Goal: Find specific page/section: Find specific page/section

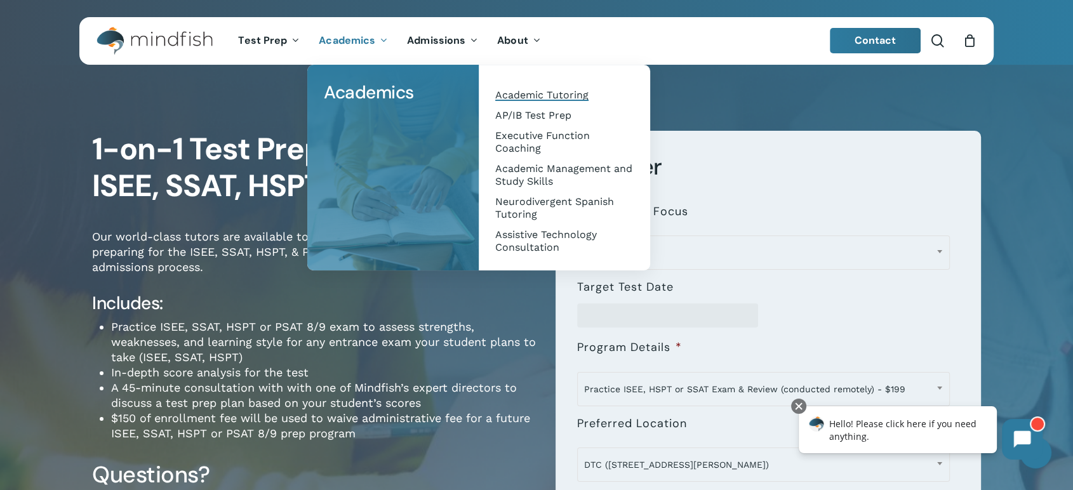
click at [521, 88] on link "Academic Tutoring" at bounding box center [565, 95] width 146 height 20
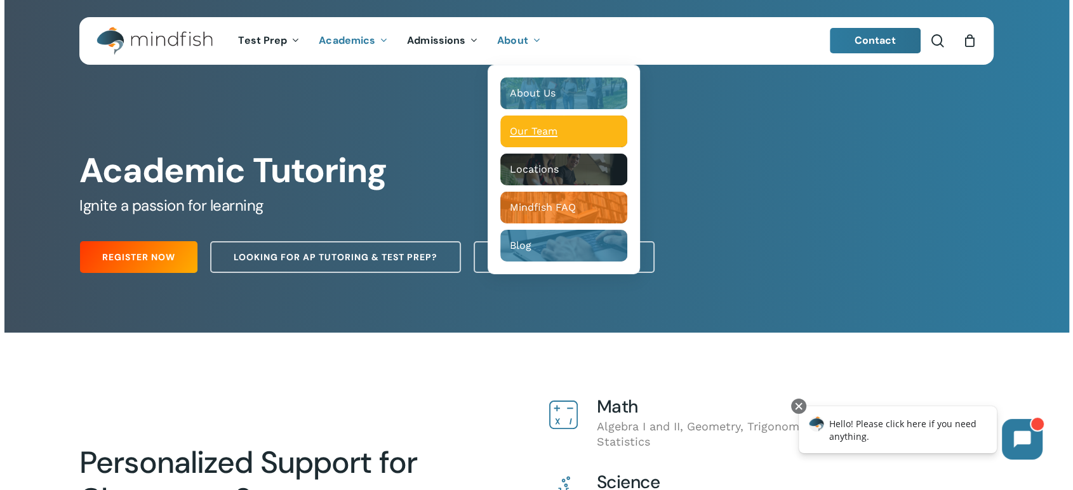
click at [519, 133] on span "Our Team" at bounding box center [534, 131] width 48 height 12
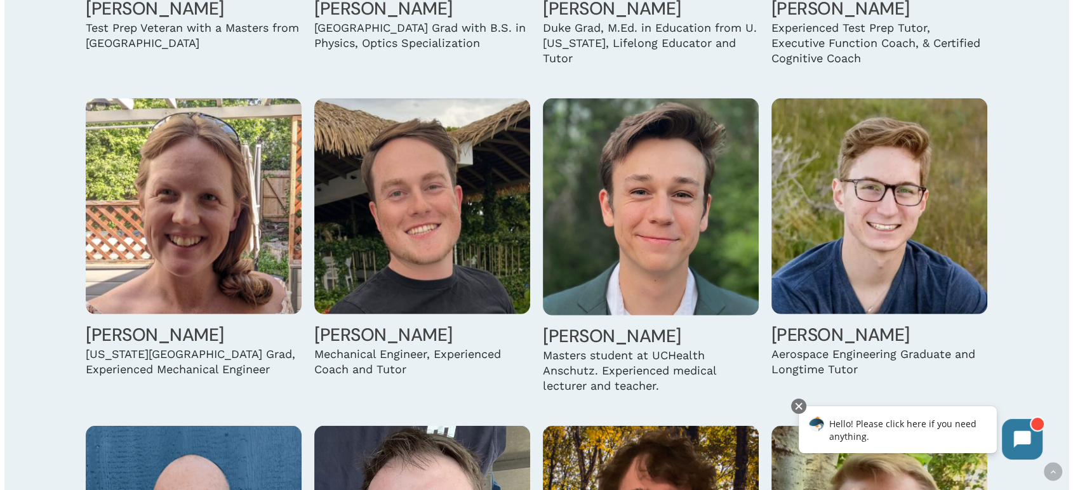
scroll to position [3599, 0]
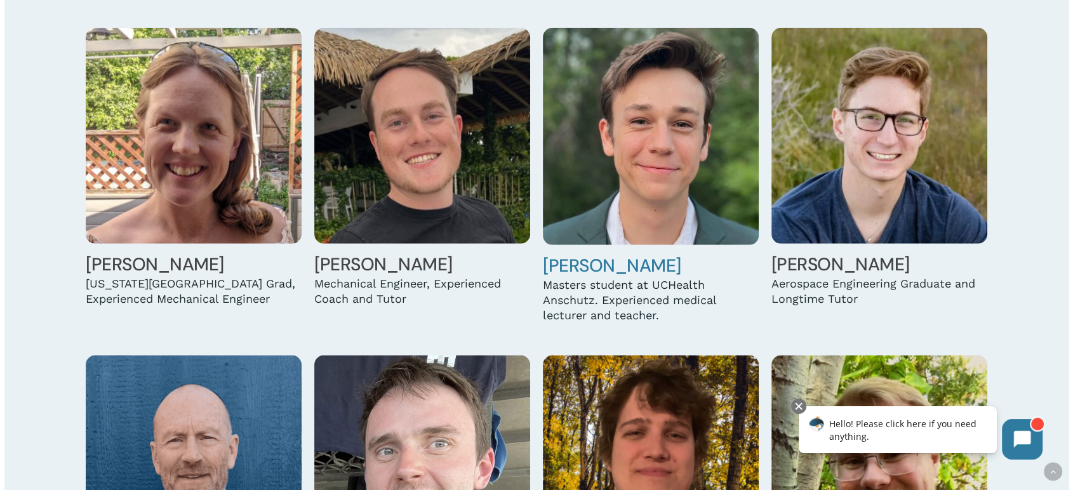
click at [722, 116] on img at bounding box center [651, 136] width 216 height 217
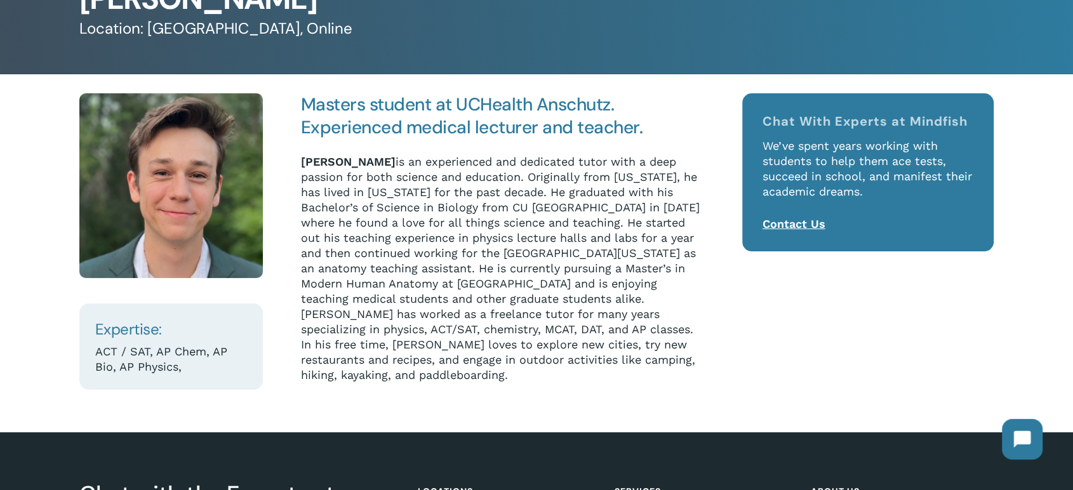
scroll to position [141, 0]
